Goal: Find specific page/section: Find specific page/section

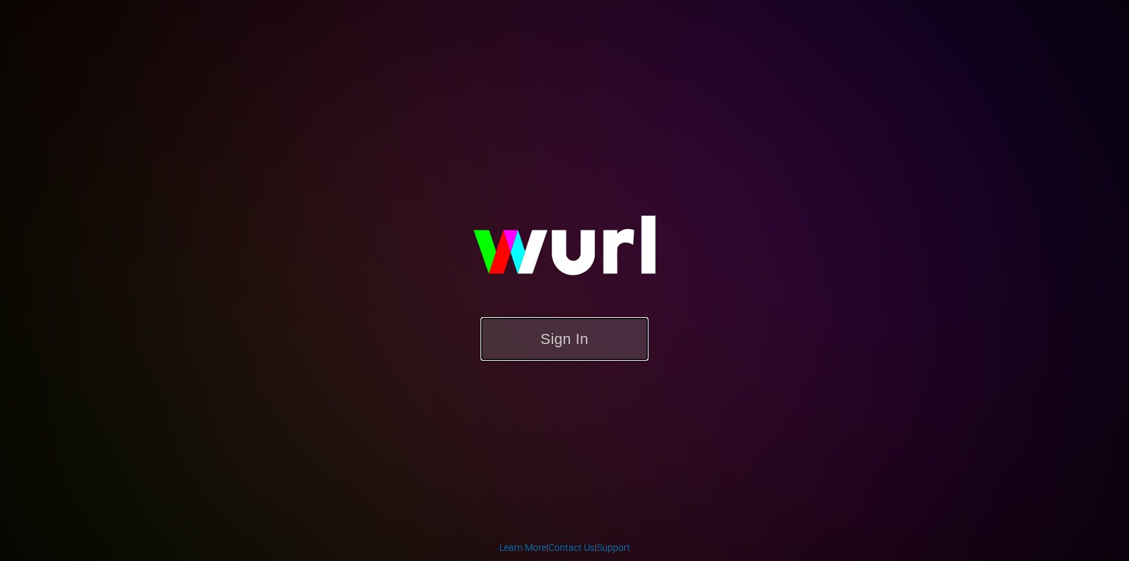
click at [564, 321] on button "Sign In" at bounding box center [564, 339] width 168 height 44
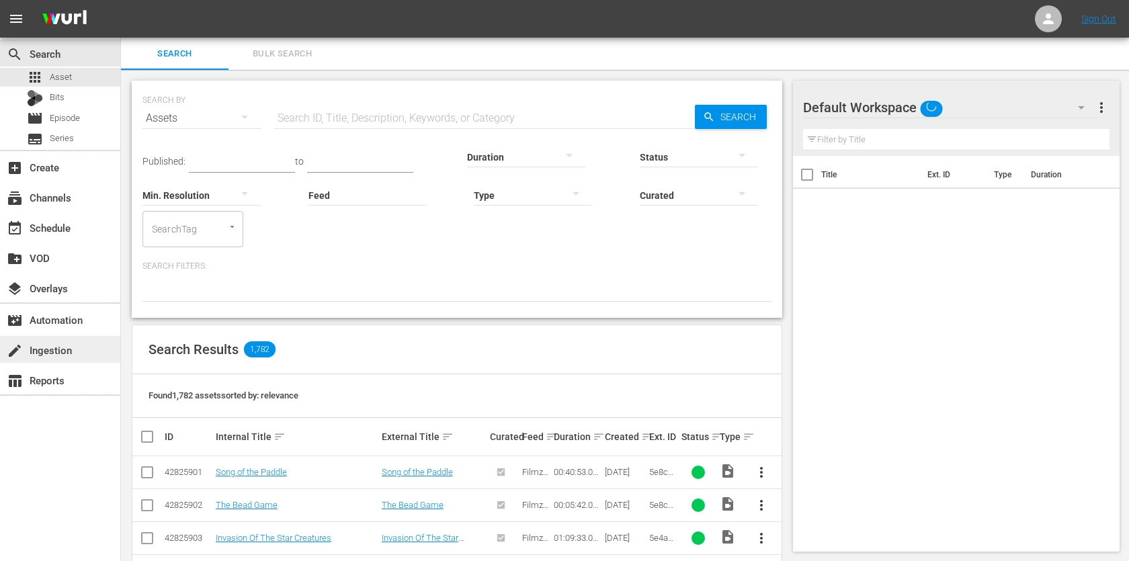
click at [60, 342] on div "create Ingestion" at bounding box center [37, 348] width 75 height 12
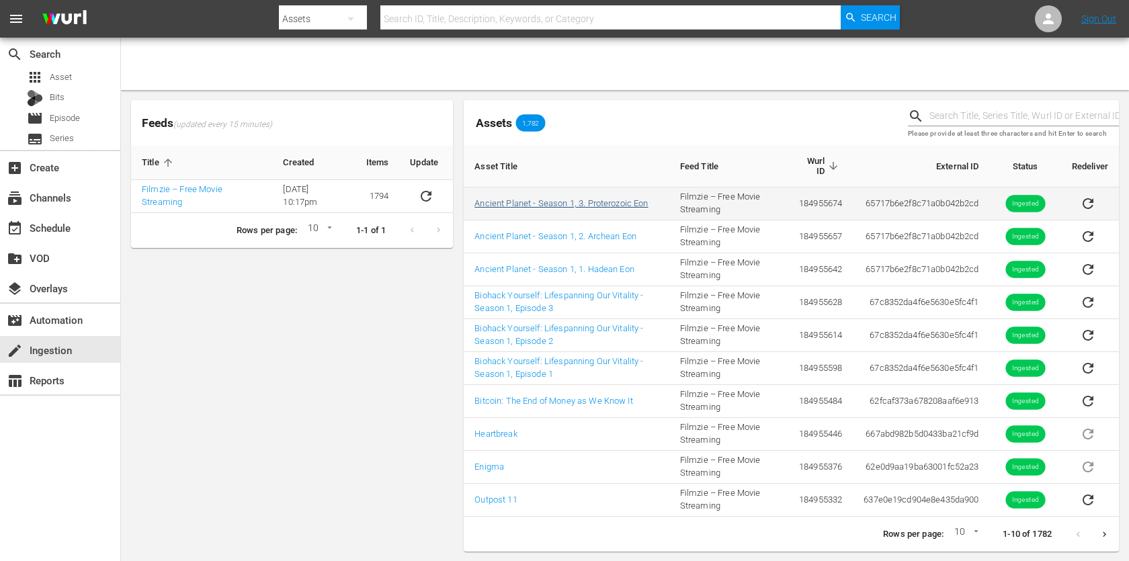
click at [542, 202] on link "Ancient Planet - Season 1, 3. Proterozoic Eon" at bounding box center [560, 203] width 173 height 10
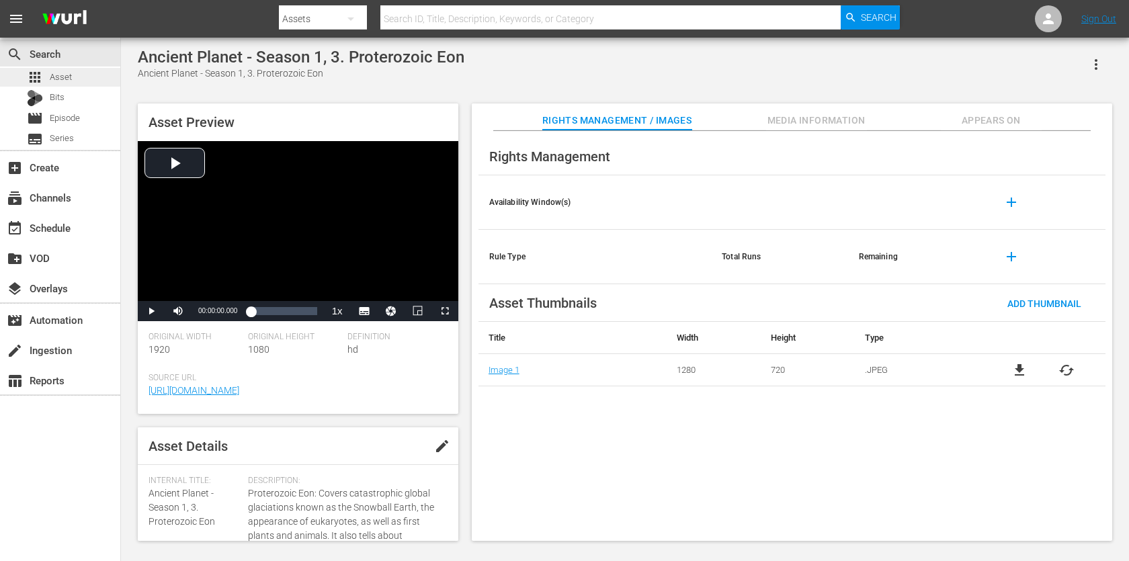
click at [74, 84] on div "apps Asset" at bounding box center [60, 77] width 120 height 19
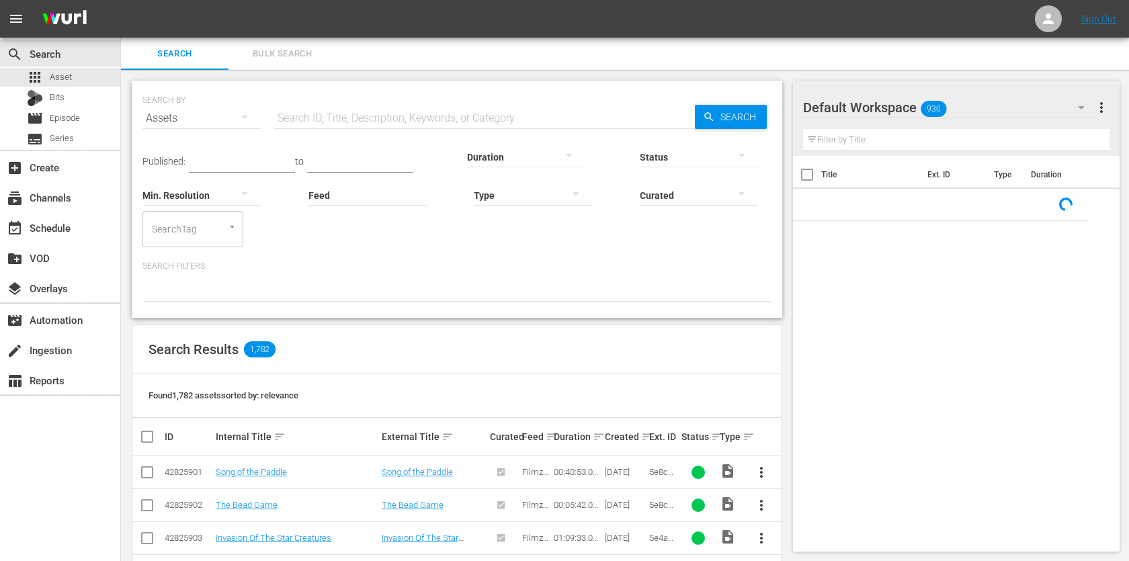
click at [499, 122] on input "text" at bounding box center [484, 118] width 421 height 32
paste input "1st Chair Opening Day Snowboarding the White Ribbon of Livin'"
type input "1st Chair Opening Day Snowboarding the White Ribbon of Livin'"
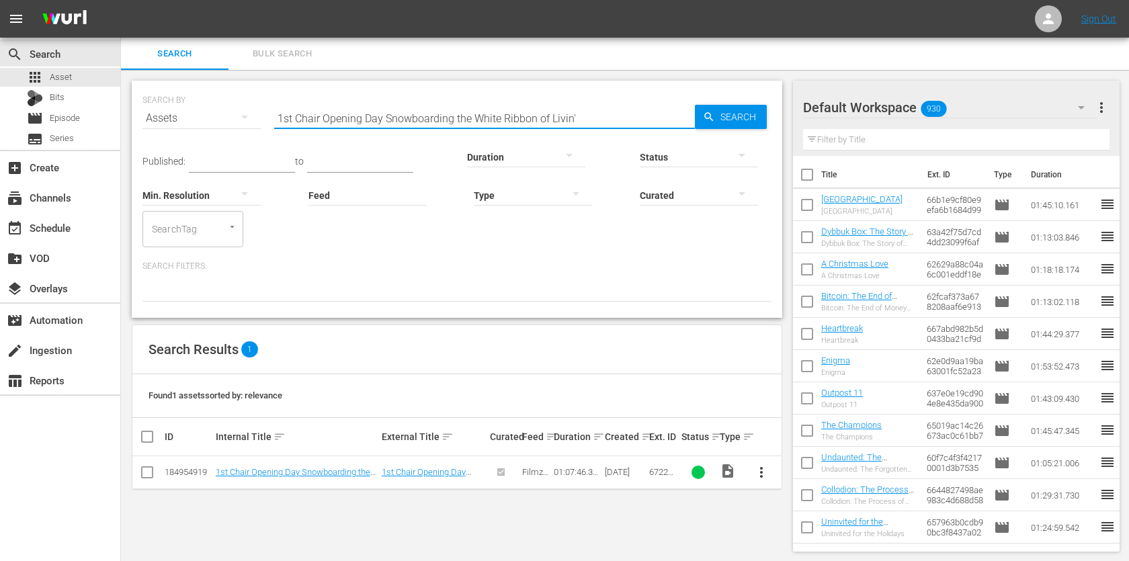
drag, startPoint x: 279, startPoint y: 119, endPoint x: 382, endPoint y: 119, distance: 102.8
click at [382, 119] on input "1st Chair Opening Day Snowboarding the White Ribbon of Livin'" at bounding box center [484, 118] width 421 height 32
click at [81, 113] on div "movie Episode" at bounding box center [60, 118] width 120 height 19
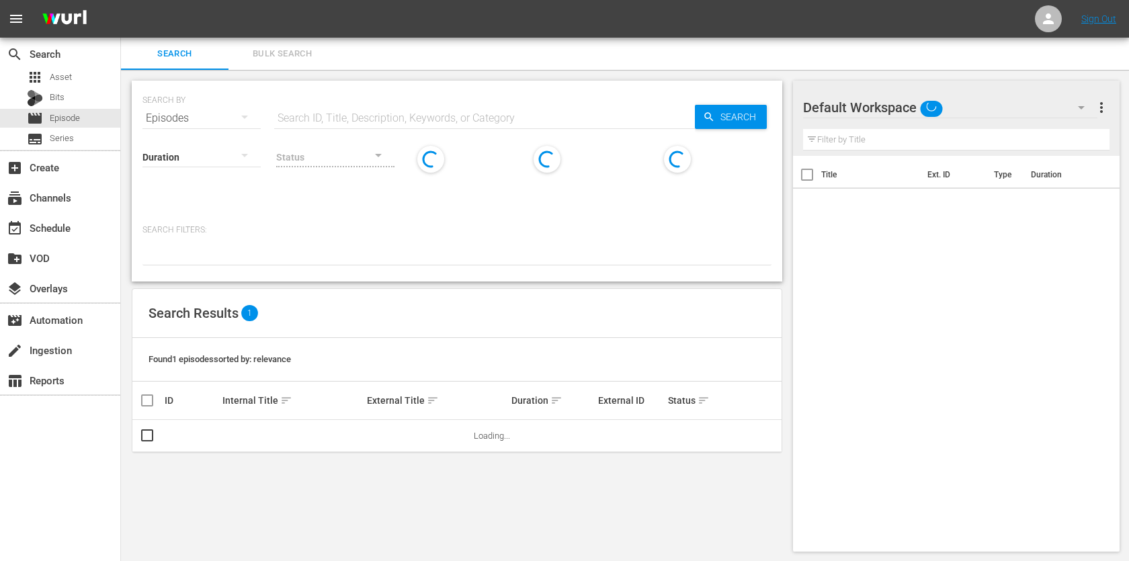
click at [410, 114] on input "text" at bounding box center [484, 118] width 421 height 32
paste input "1st Chair Opening Day"
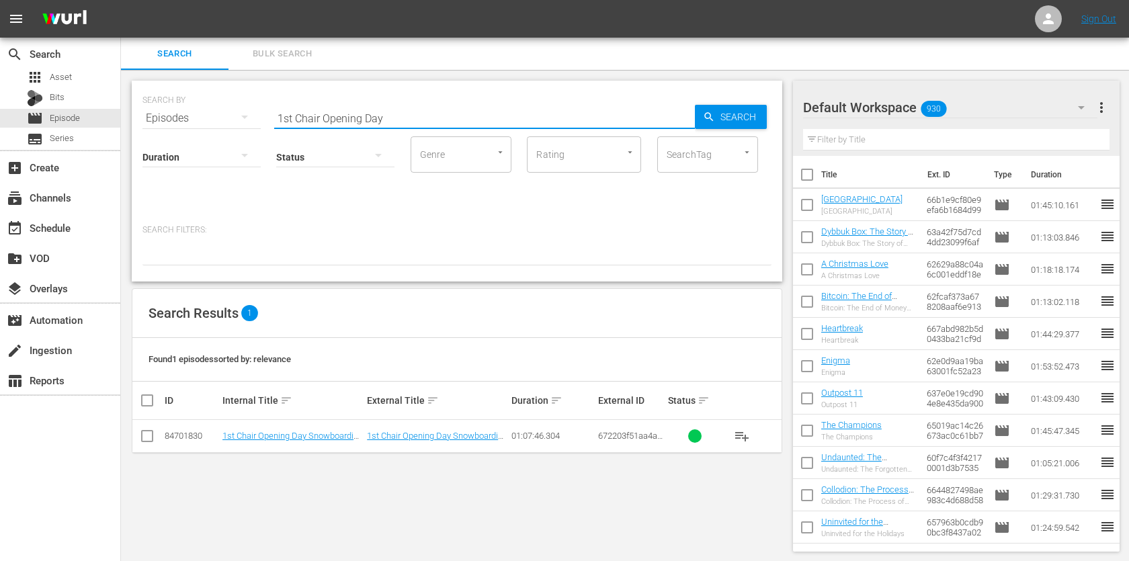
type input "1st Chair Opening Day"
